Goal: Transaction & Acquisition: Book appointment/travel/reservation

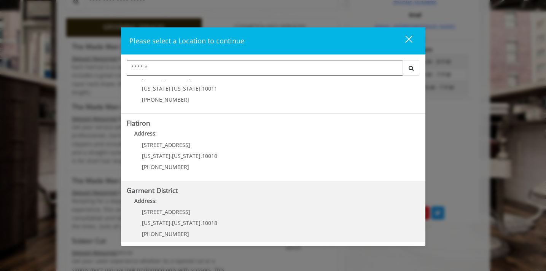
scroll to position [174, 0]
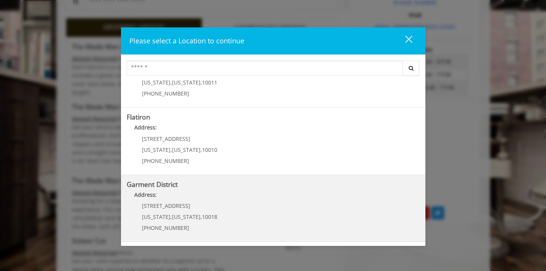
click at [244, 184] on h5 "Garment District" at bounding box center [273, 184] width 293 height 7
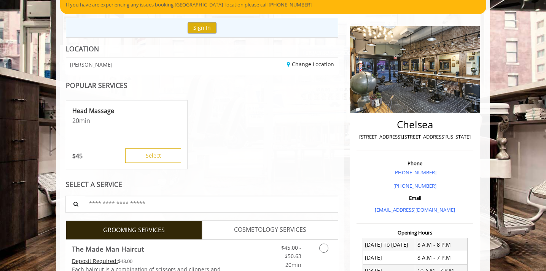
scroll to position [79, 0]
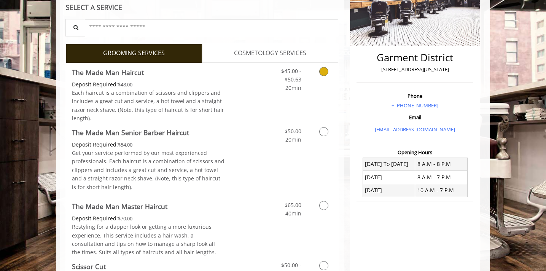
click at [220, 85] on div "Deposit Required: $48.00" at bounding box center [148, 84] width 153 height 8
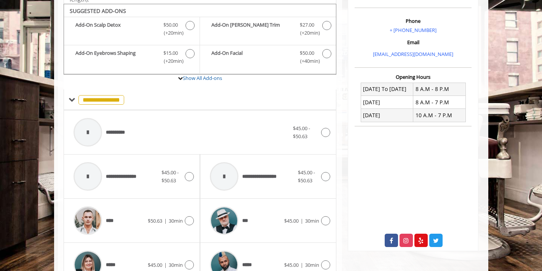
scroll to position [226, 0]
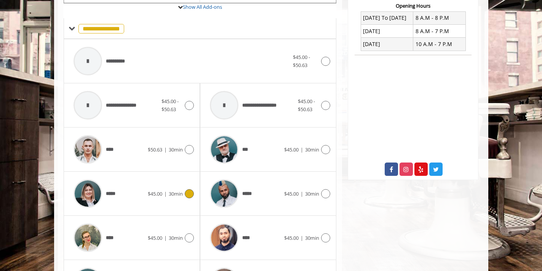
click at [155, 191] on span "$45.00" at bounding box center [155, 193] width 14 height 7
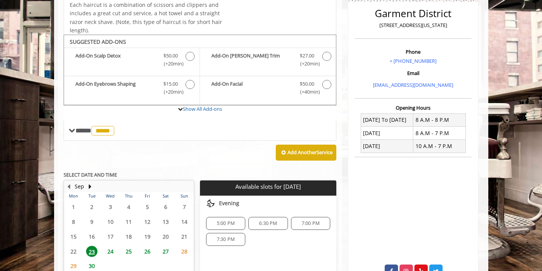
scroll to position [191, 0]
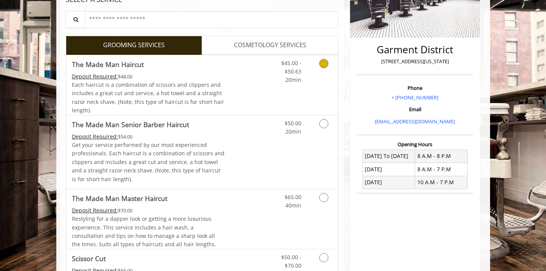
click at [246, 101] on link "Discounted Price" at bounding box center [247, 85] width 45 height 60
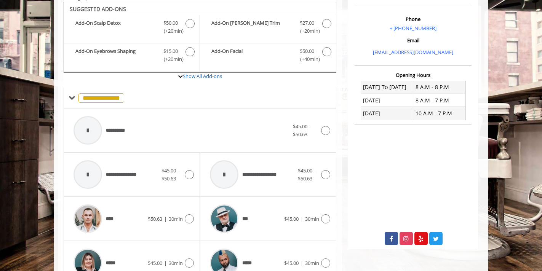
scroll to position [226, 0]
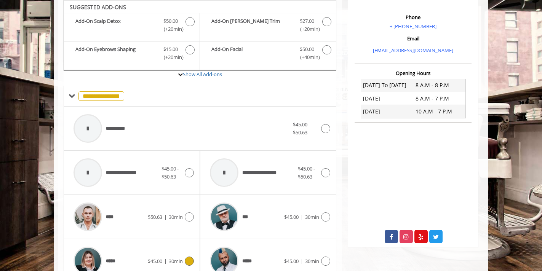
click at [142, 245] on div "*****" at bounding box center [109, 261] width 78 height 36
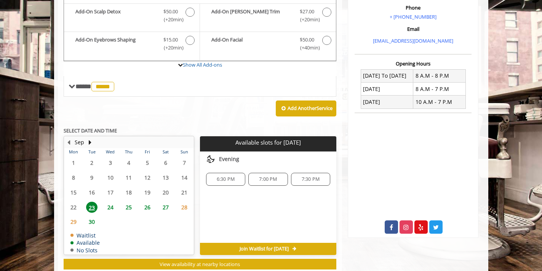
scroll to position [226, 0]
